Goal: Task Accomplishment & Management: Manage account settings

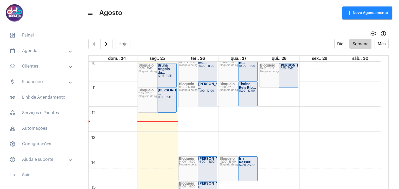
scroll to position [202, 0]
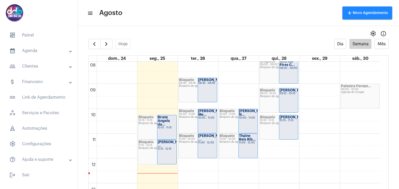
click at [168, 126] on div "Bruna Angela da..." at bounding box center [167, 121] width 18 height 11
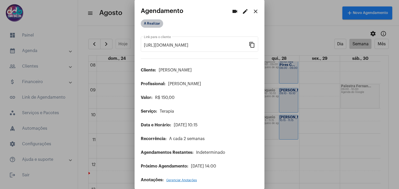
click at [151, 23] on mat-chip "A Realizar" at bounding box center [152, 23] width 22 height 8
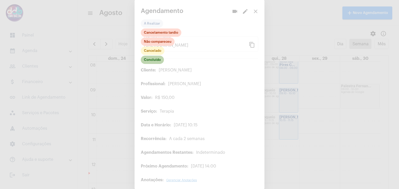
click at [155, 60] on mat-chip "Concluído" at bounding box center [152, 60] width 23 height 8
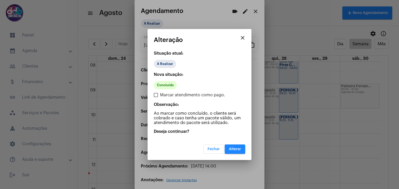
click at [234, 150] on span "Alterar" at bounding box center [235, 150] width 12 height 4
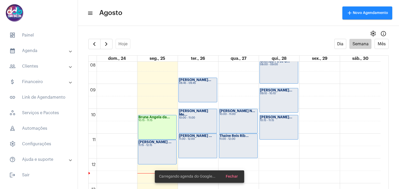
click at [151, 148] on div "[PERSON_NAME] ... 11:15 - 12:15" at bounding box center [157, 152] width 38 height 24
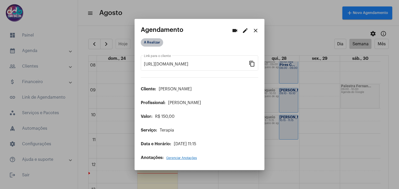
click at [153, 46] on mat-chip "A Realizar" at bounding box center [152, 42] width 22 height 8
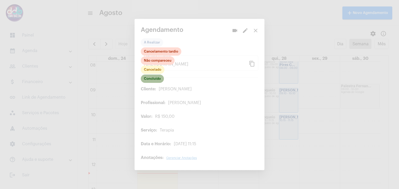
click at [154, 80] on mat-chip "Concluído" at bounding box center [152, 79] width 23 height 8
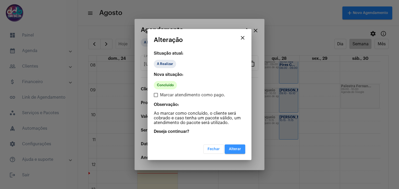
click at [228, 146] on button "Alterar" at bounding box center [234, 149] width 21 height 9
